Goal: Obtain resource: Obtain resource

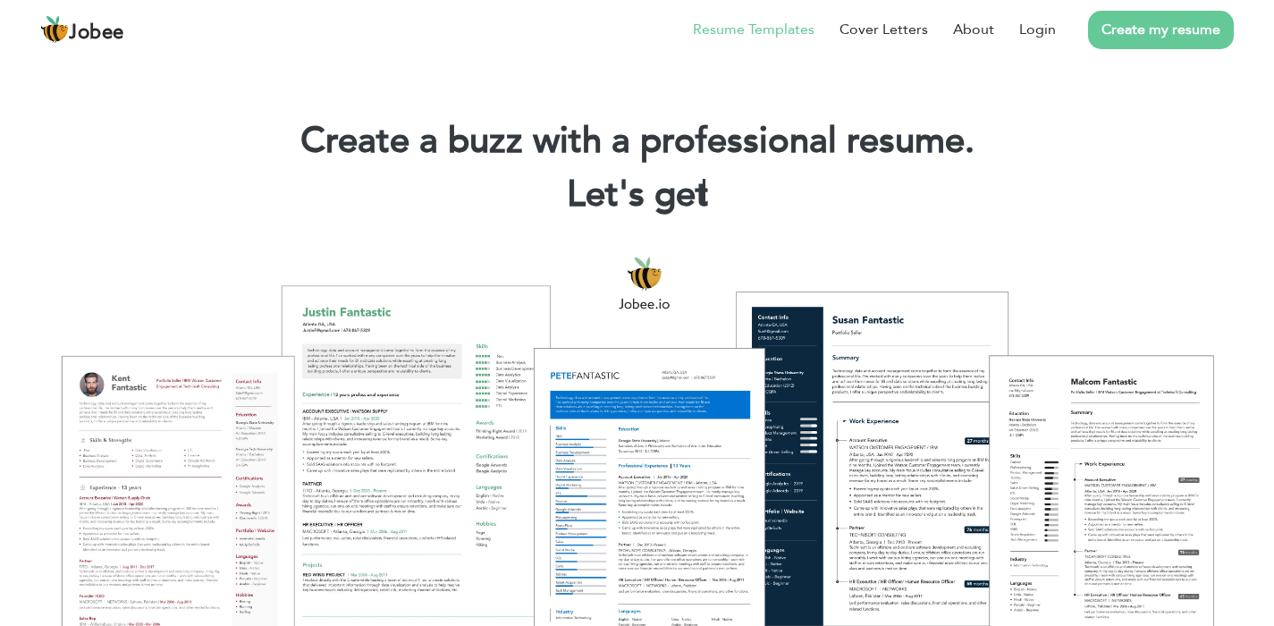
click at [770, 37] on link "Resume Templates" at bounding box center [754, 29] width 122 height 21
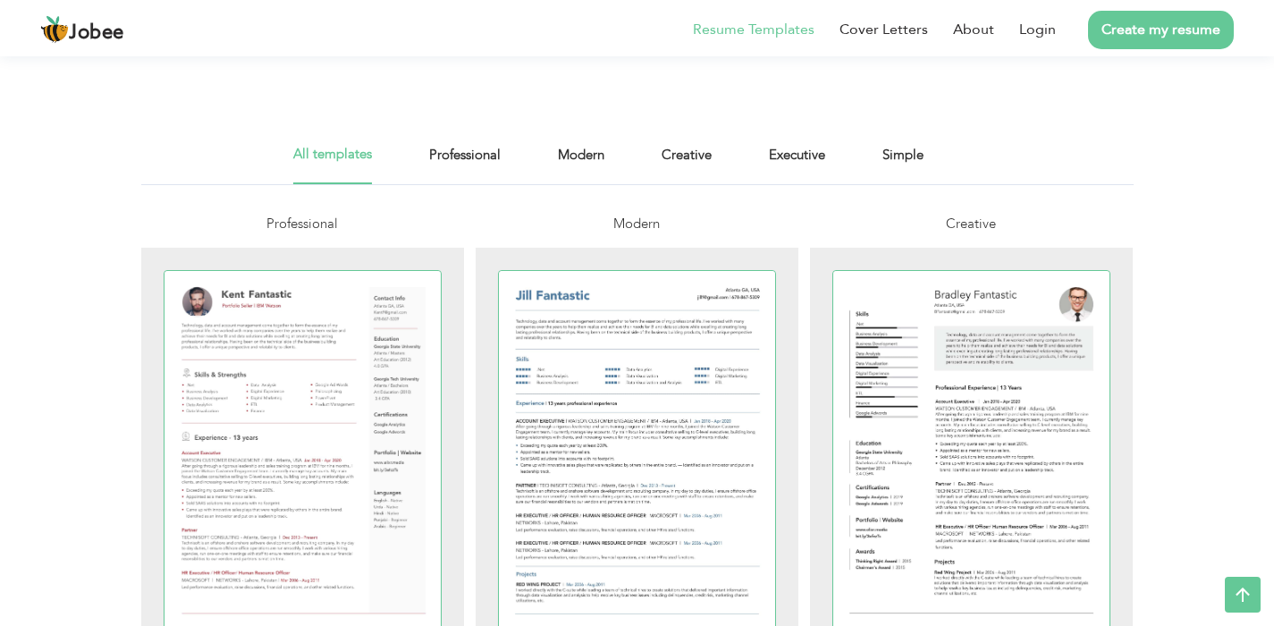
scroll to position [287, 0]
click at [480, 157] on link "Professional" at bounding box center [465, 162] width 72 height 40
